Goal: Task Accomplishment & Management: Manage account settings

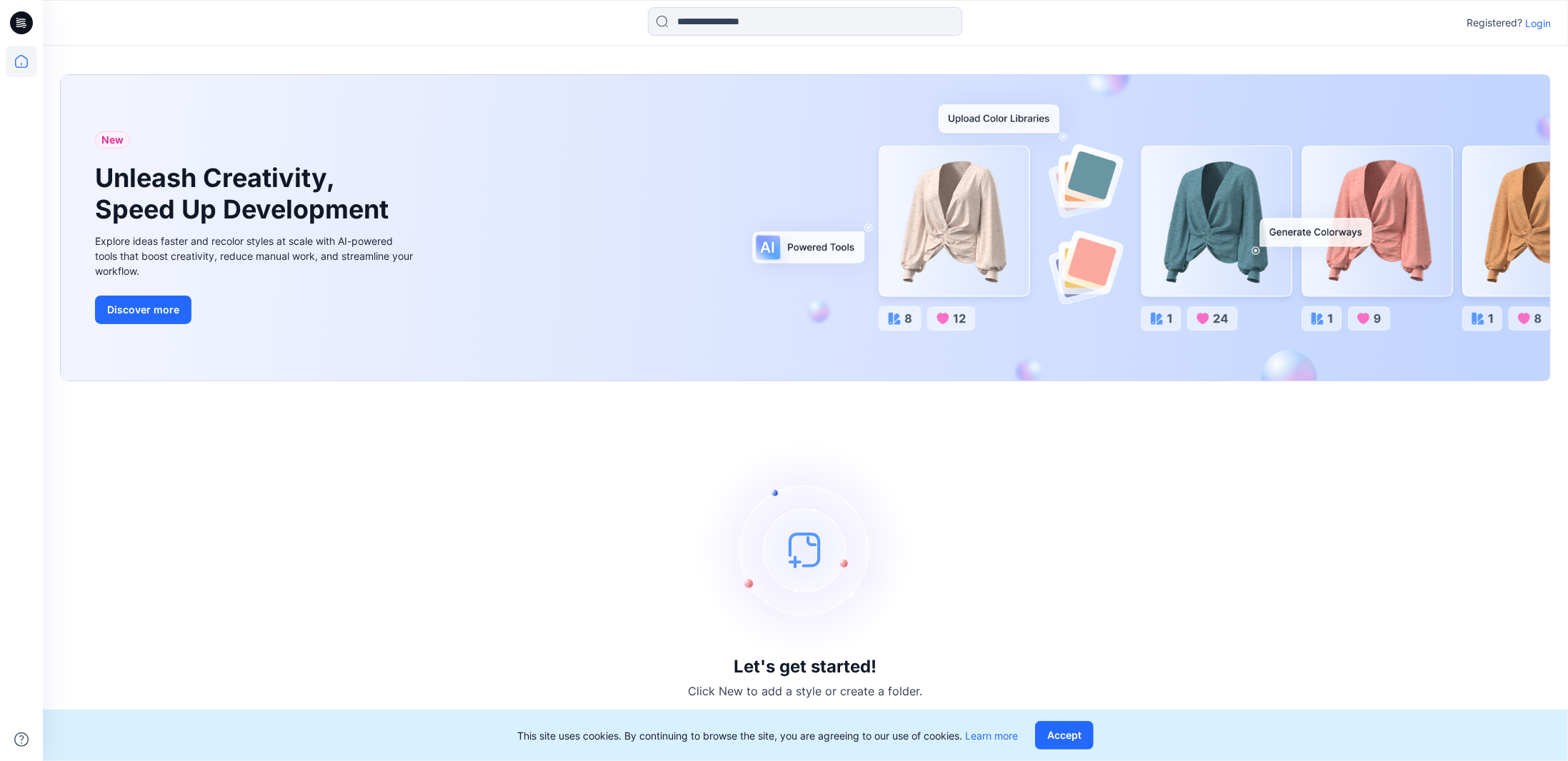
click at [1538, 14] on div "Registered? Login" at bounding box center [1508, 22] width 85 height 17
click at [1537, 22] on p "Login" at bounding box center [1537, 23] width 25 height 15
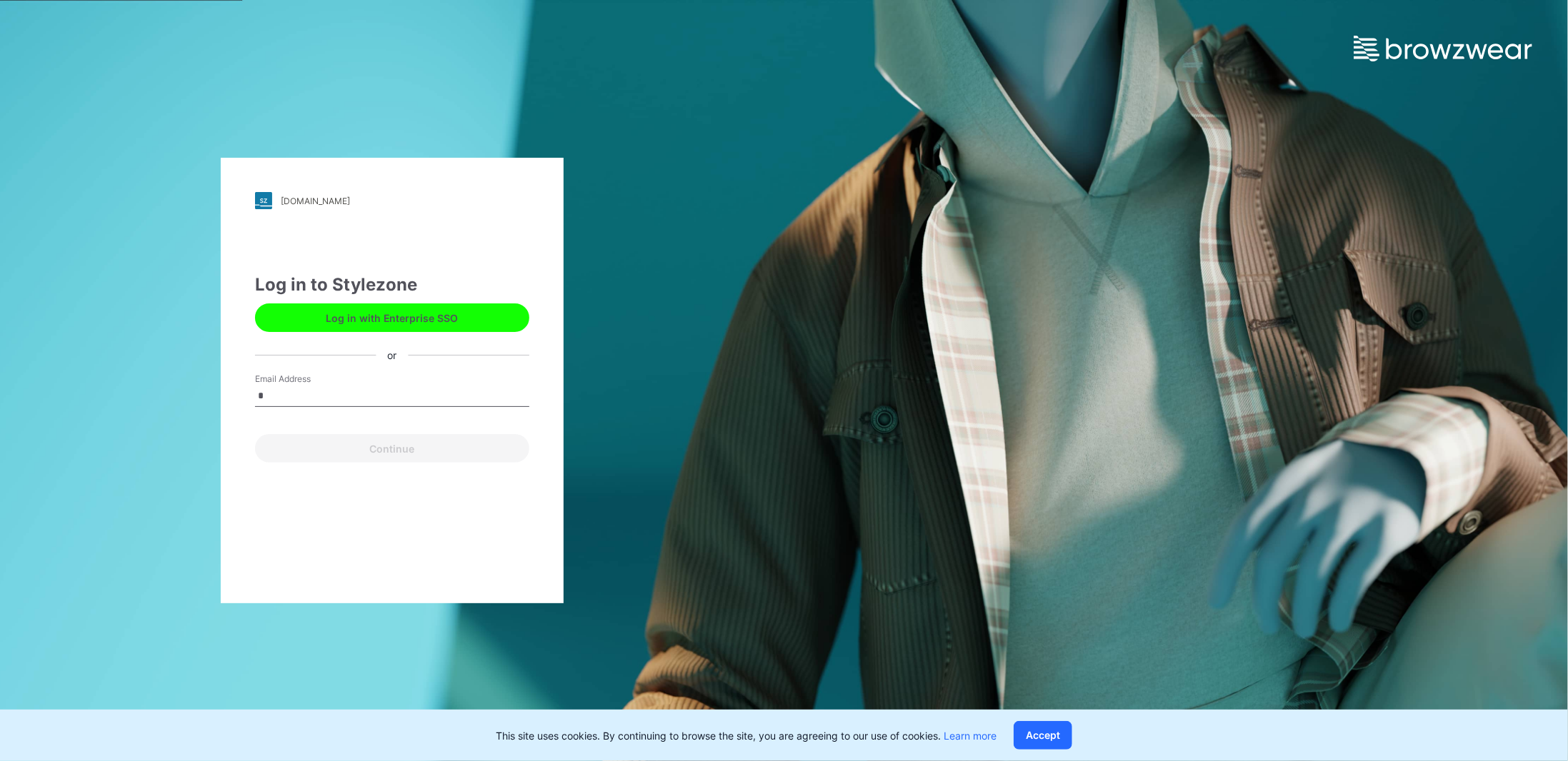
type input "**********"
click at [374, 446] on button "Continue" at bounding box center [392, 448] width 274 height 29
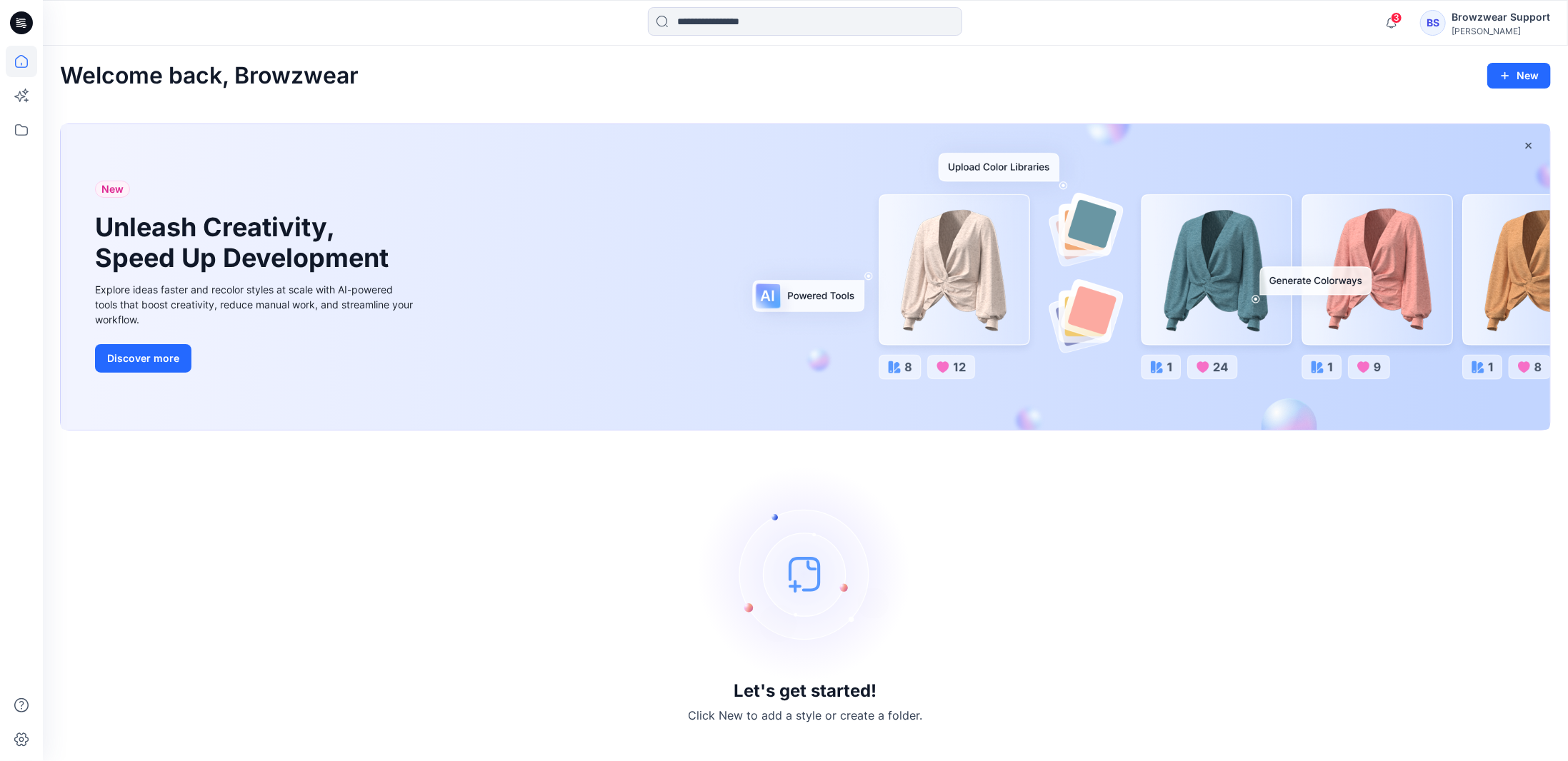
click at [1441, 22] on div "BS" at bounding box center [1432, 22] width 25 height 25
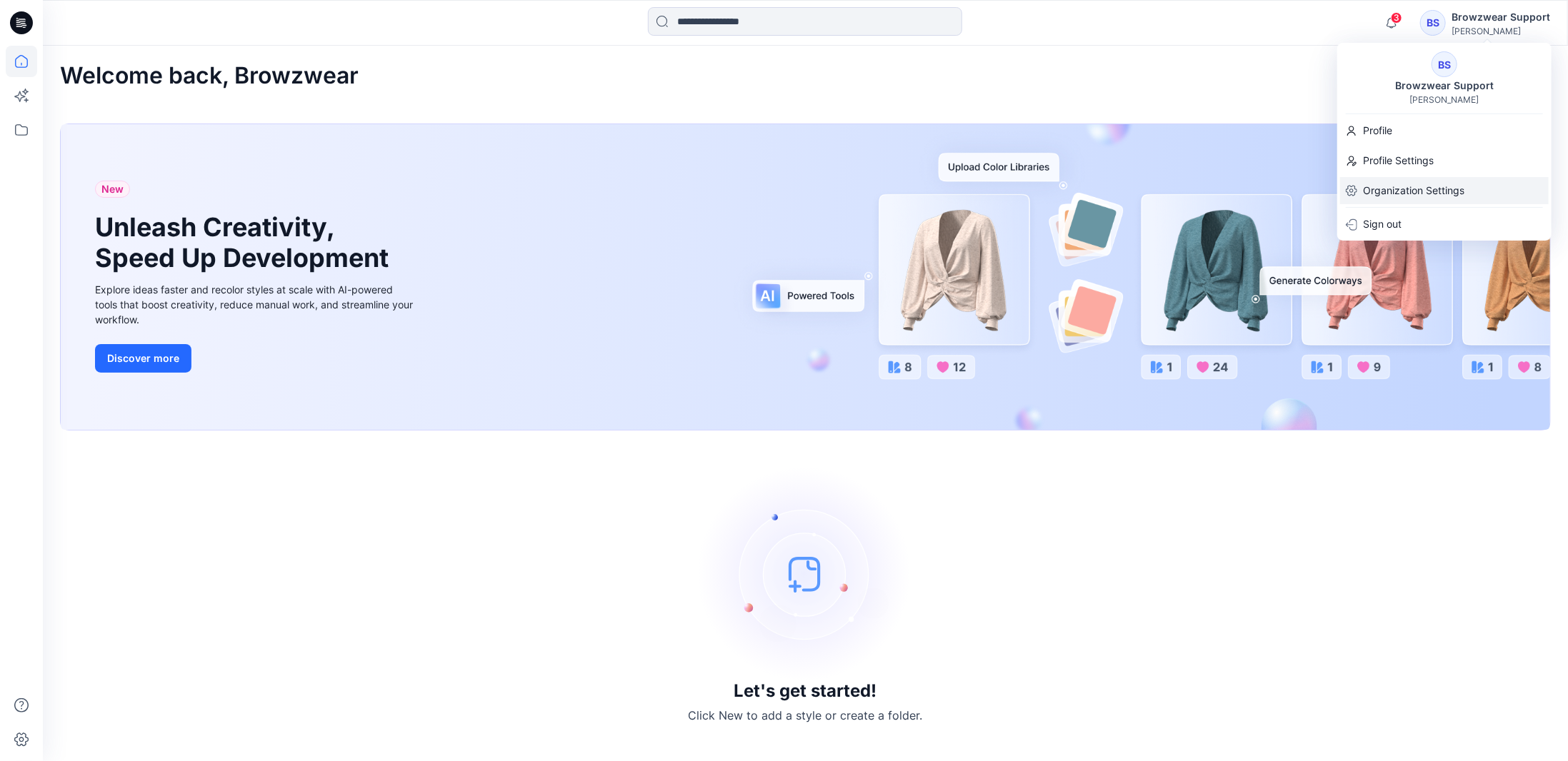
click at [1397, 187] on p "Organization Settings" at bounding box center [1414, 190] width 102 height 27
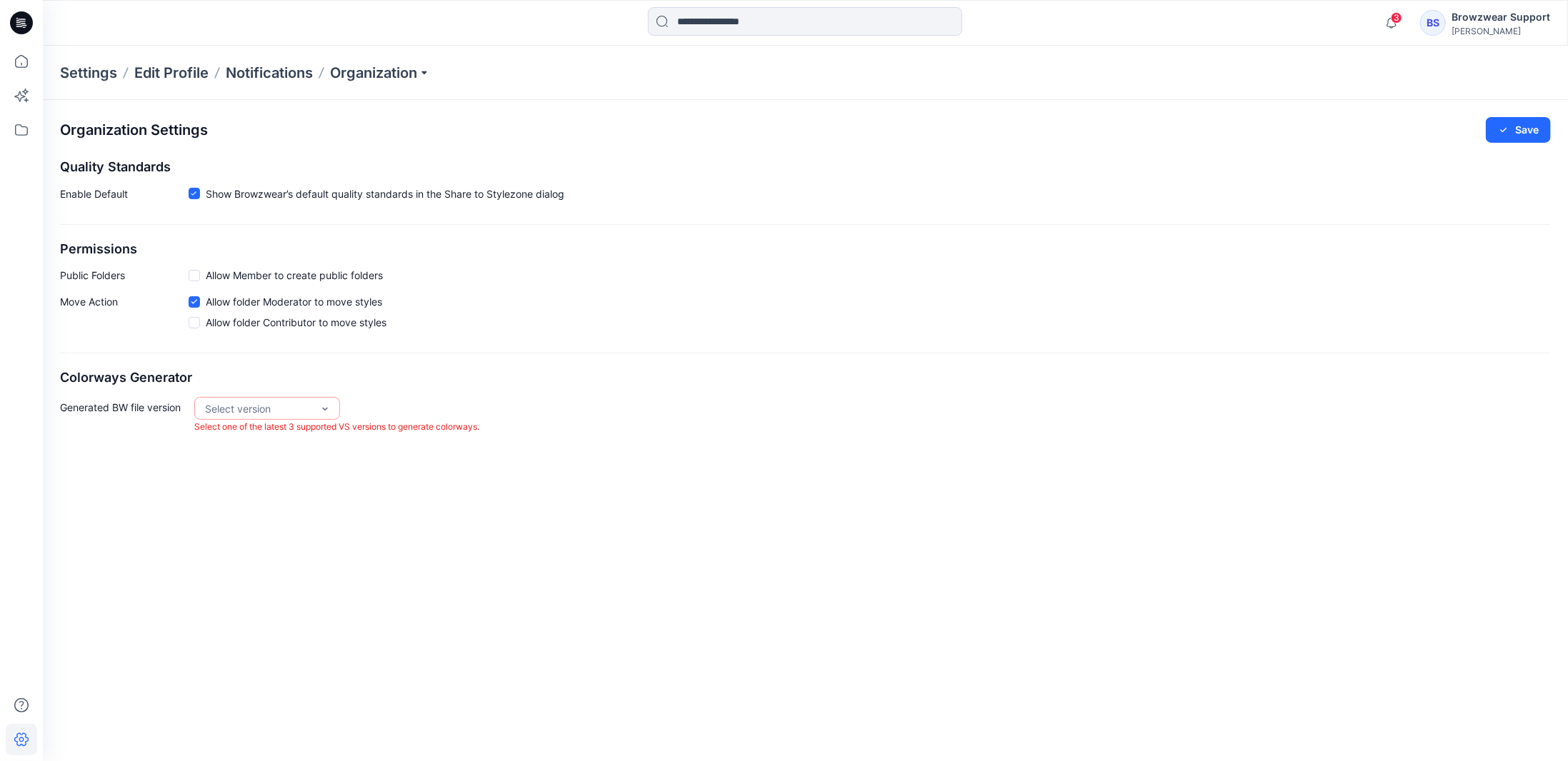
click at [25, 25] on icon at bounding box center [21, 23] width 23 height 46
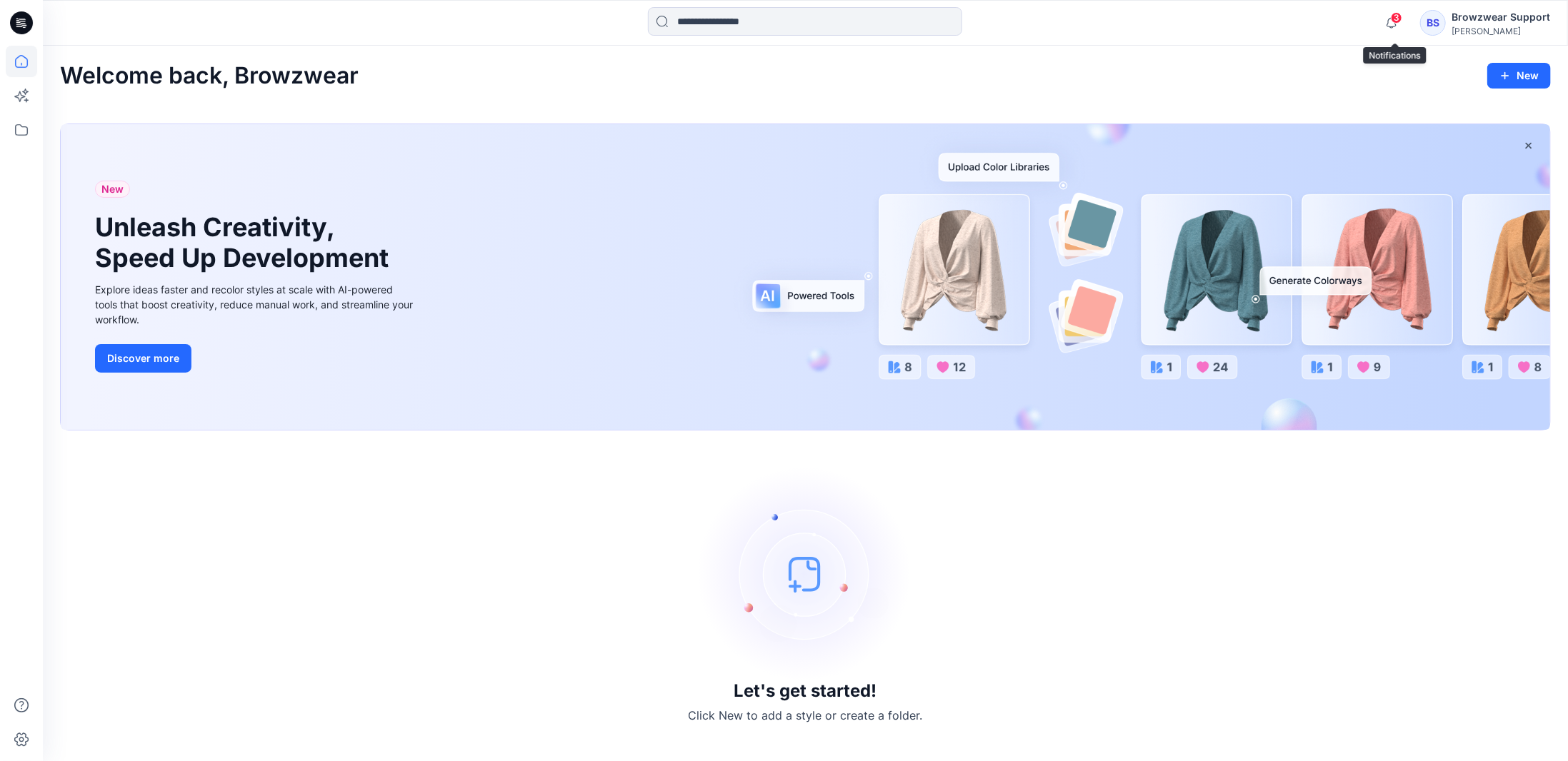
click at [1437, 30] on div "BS" at bounding box center [1432, 22] width 25 height 25
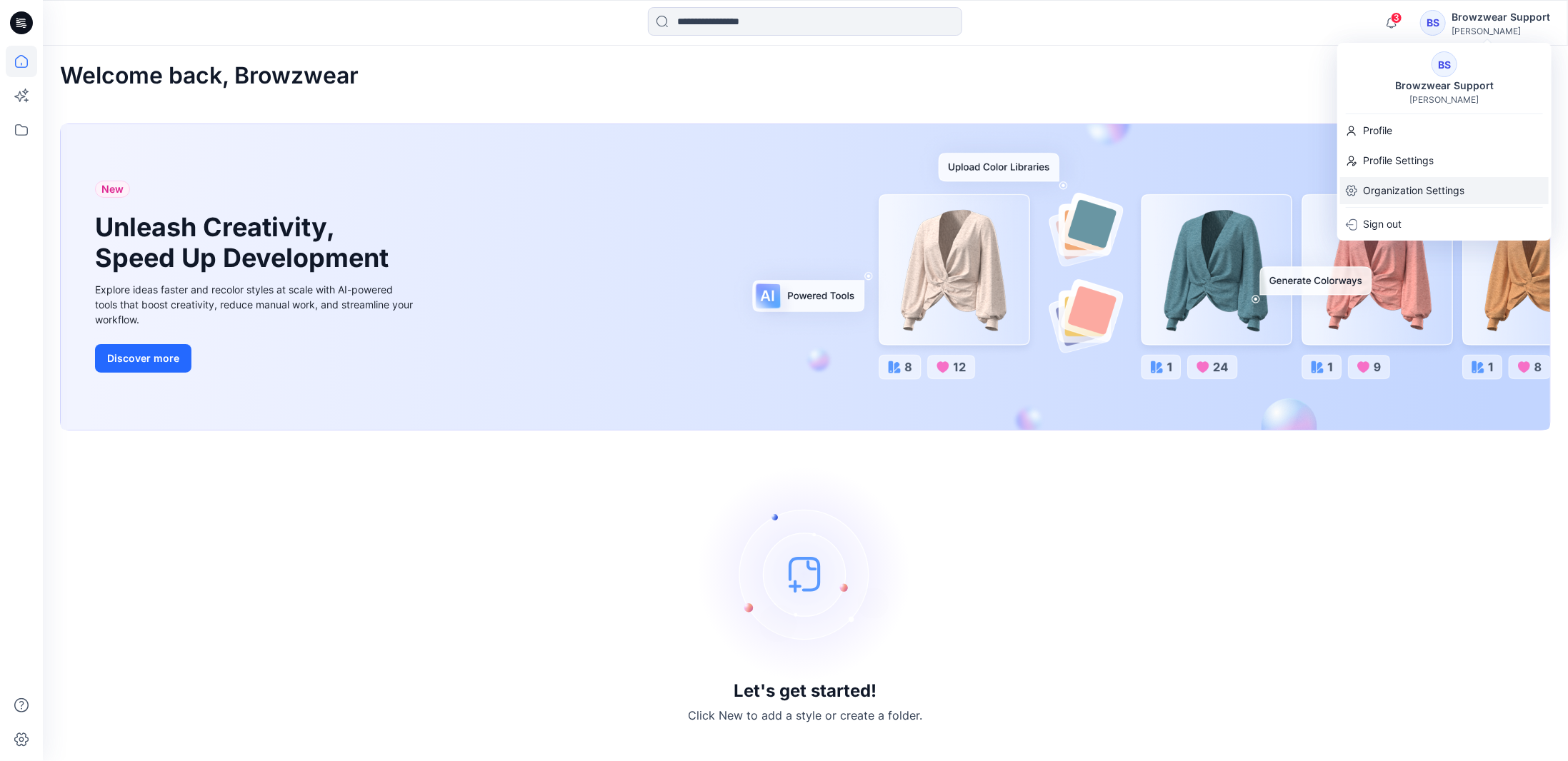
click at [1438, 186] on p "Organization Settings" at bounding box center [1414, 190] width 102 height 27
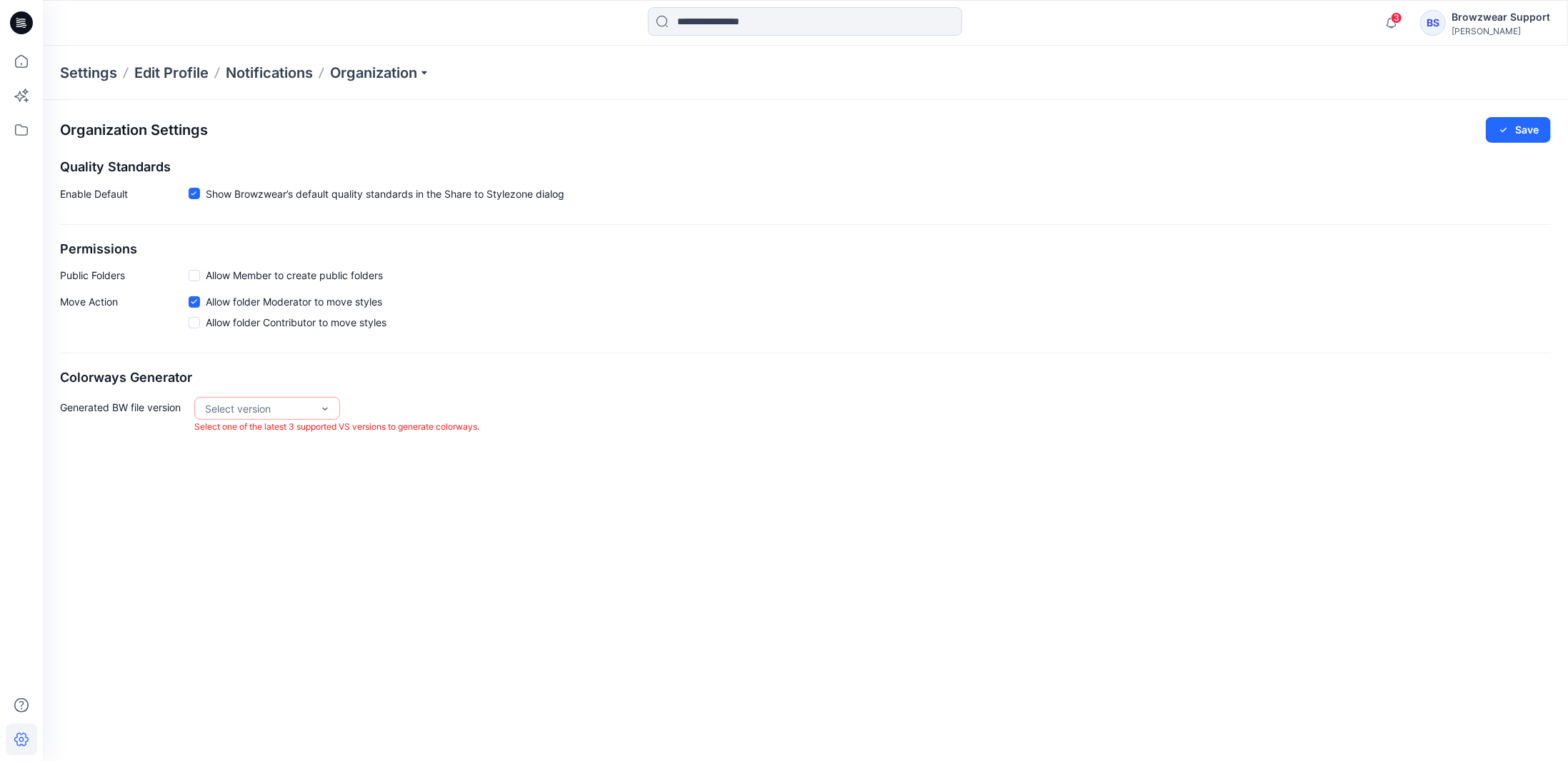
click at [728, 306] on div "Move Action Allow folder Moderator to move styles Allow folder Contributor to m…" at bounding box center [805, 314] width 1491 height 41
